Goal: Navigation & Orientation: Find specific page/section

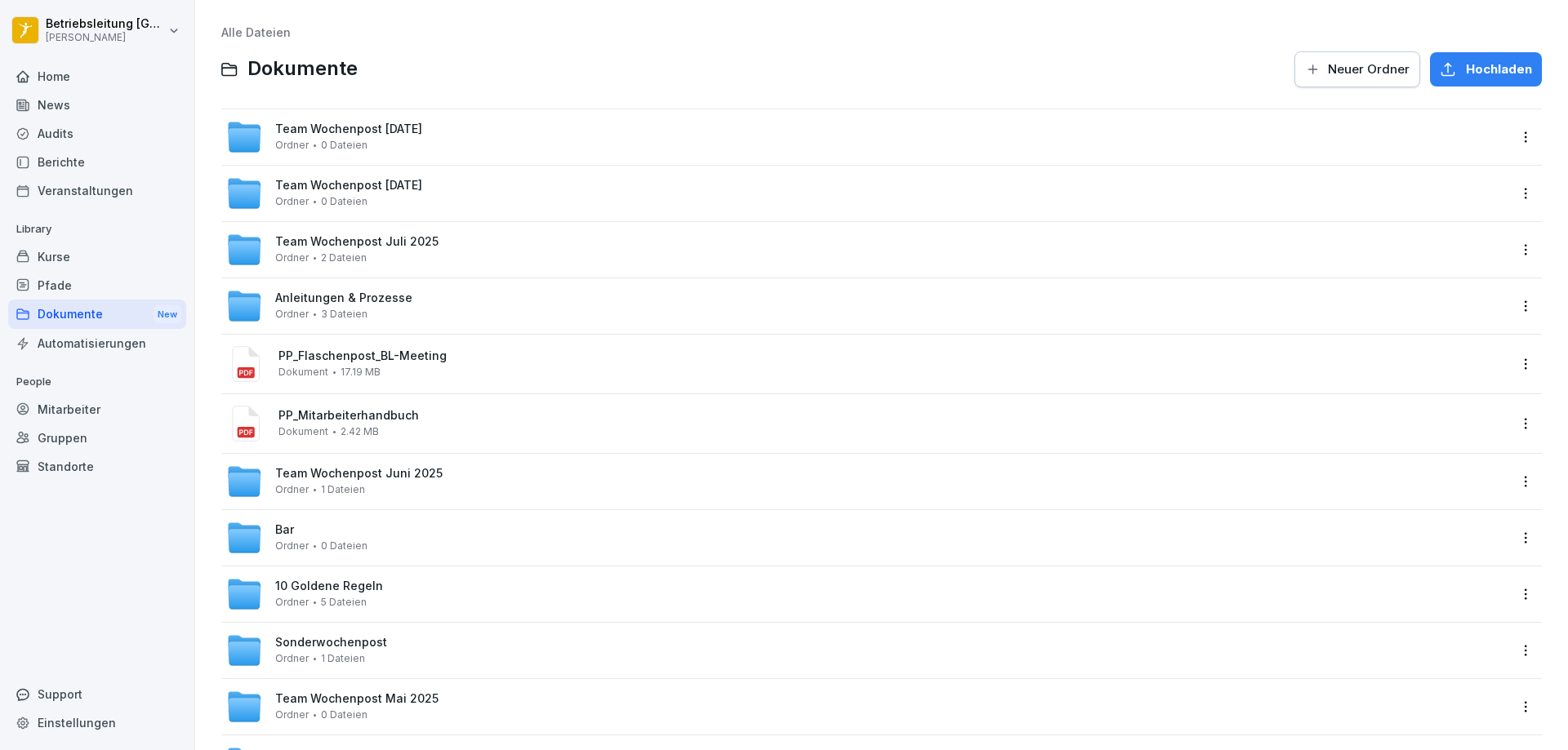
click at [54, 100] on div "News" at bounding box center [97, 104] width 178 height 29
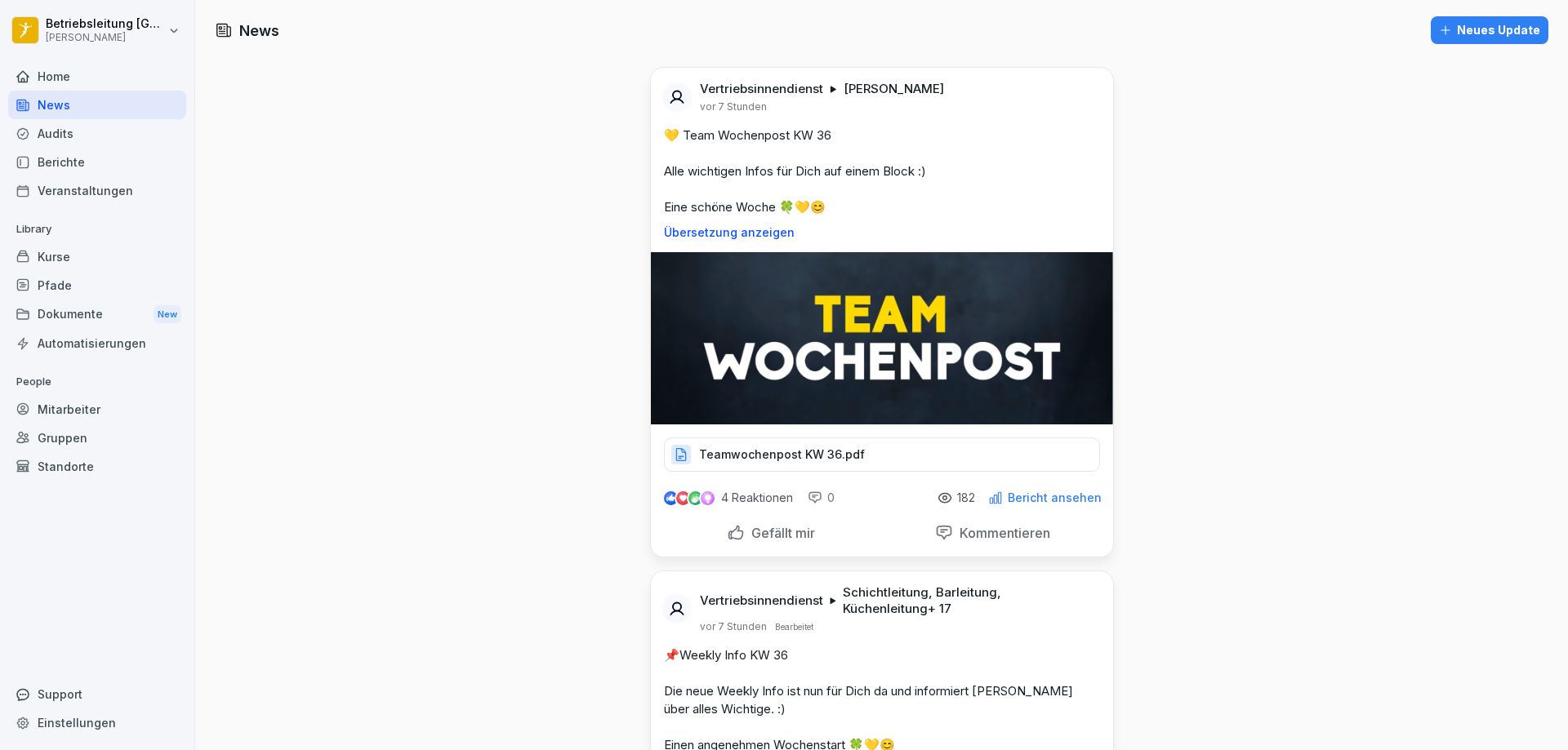
click at [56, 86] on div "Home" at bounding box center [97, 76] width 178 height 29
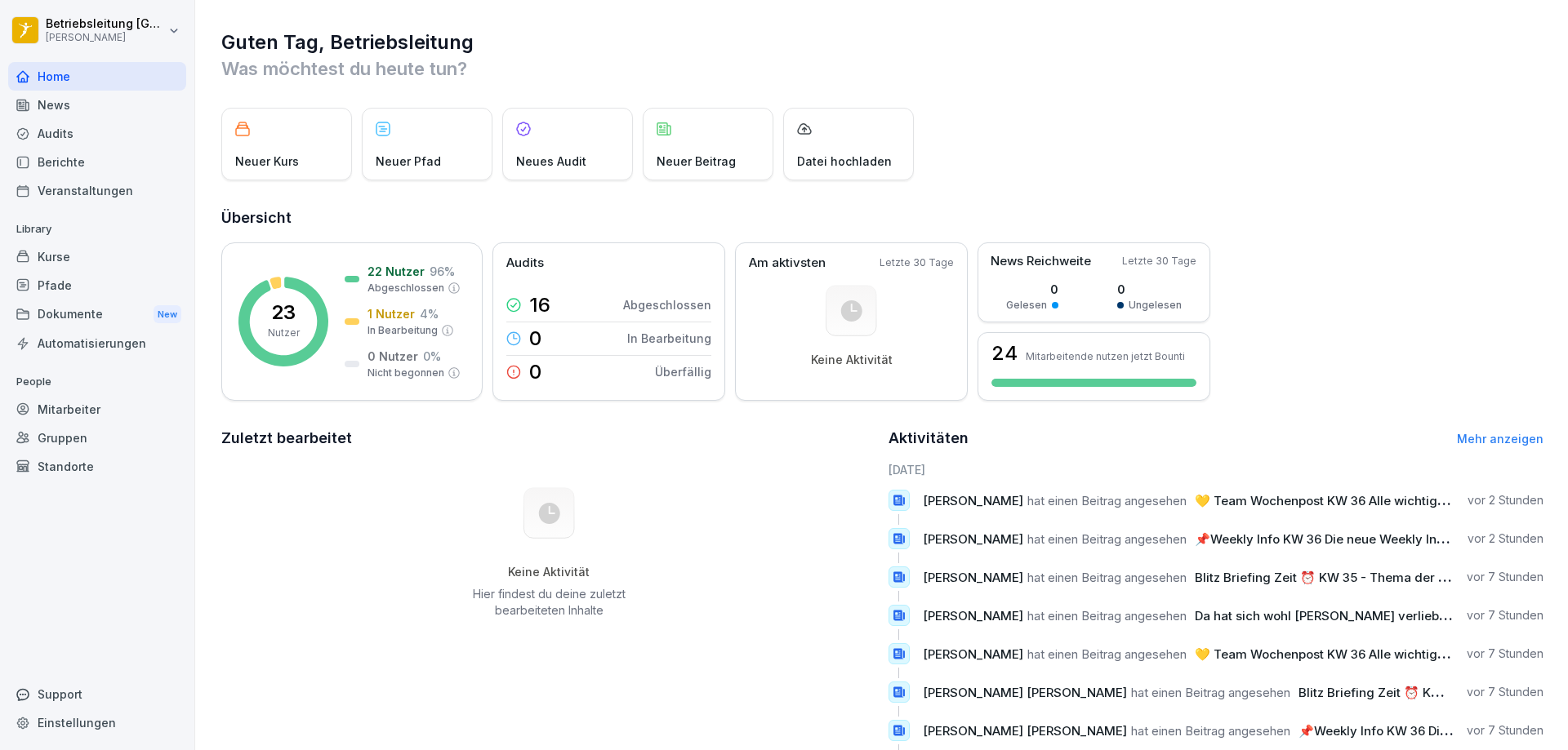
click at [56, 81] on div "Home" at bounding box center [97, 76] width 178 height 29
